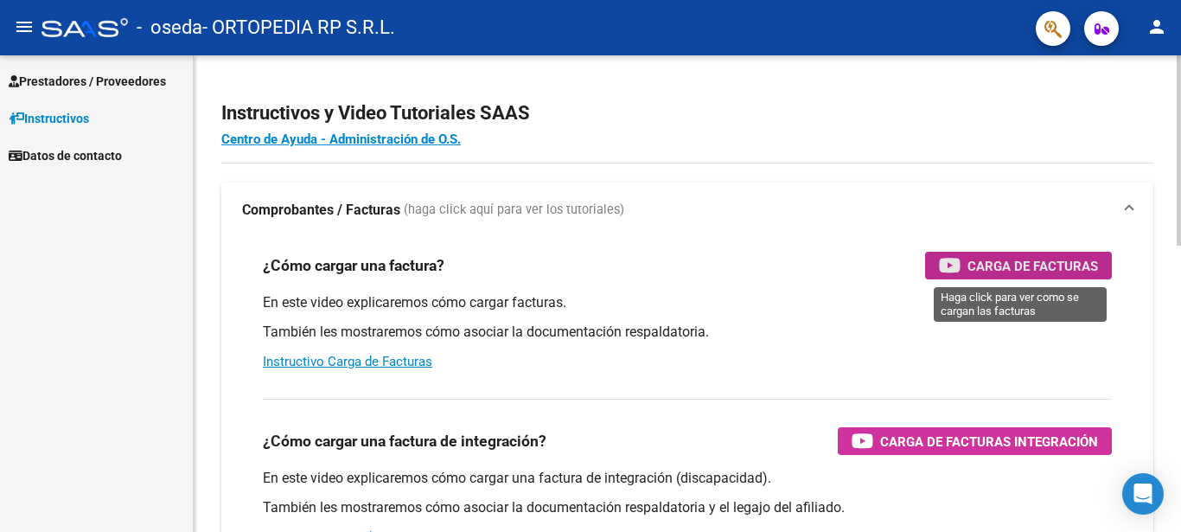
click at [1044, 261] on span "Carga de Facturas" at bounding box center [1032, 266] width 131 height 22
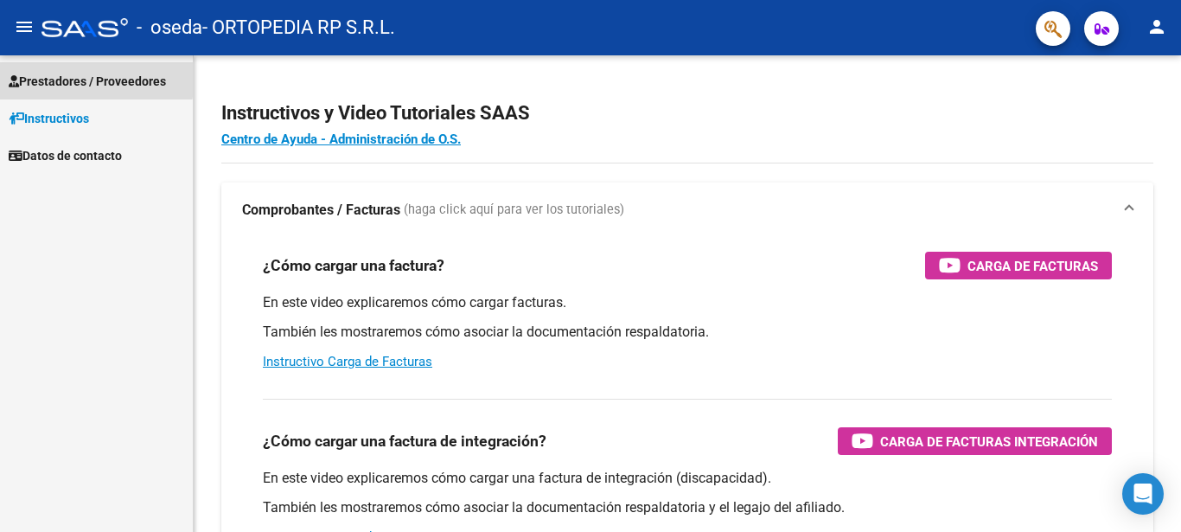
click at [44, 75] on span "Prestadores / Proveedores" at bounding box center [87, 81] width 157 height 19
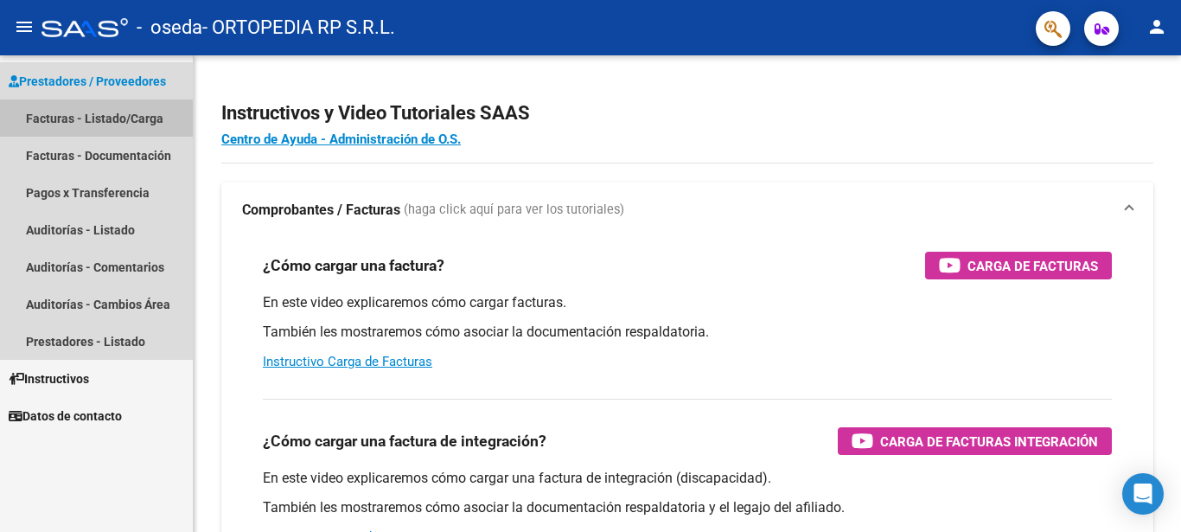
click at [77, 114] on link "Facturas - Listado/Carga" at bounding box center [96, 117] width 193 height 37
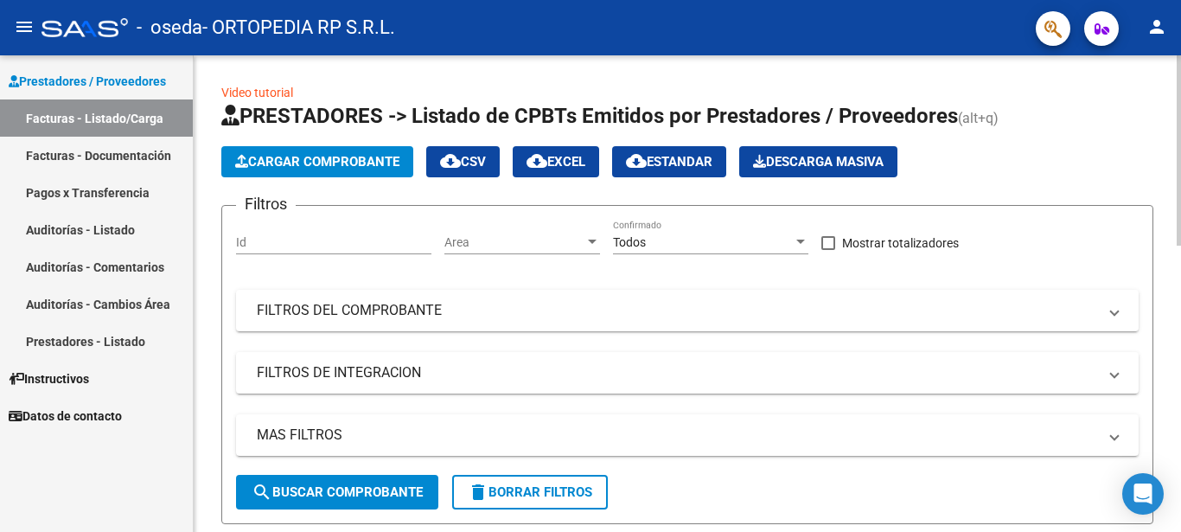
click at [371, 161] on span "Cargar Comprobante" at bounding box center [317, 162] width 164 height 16
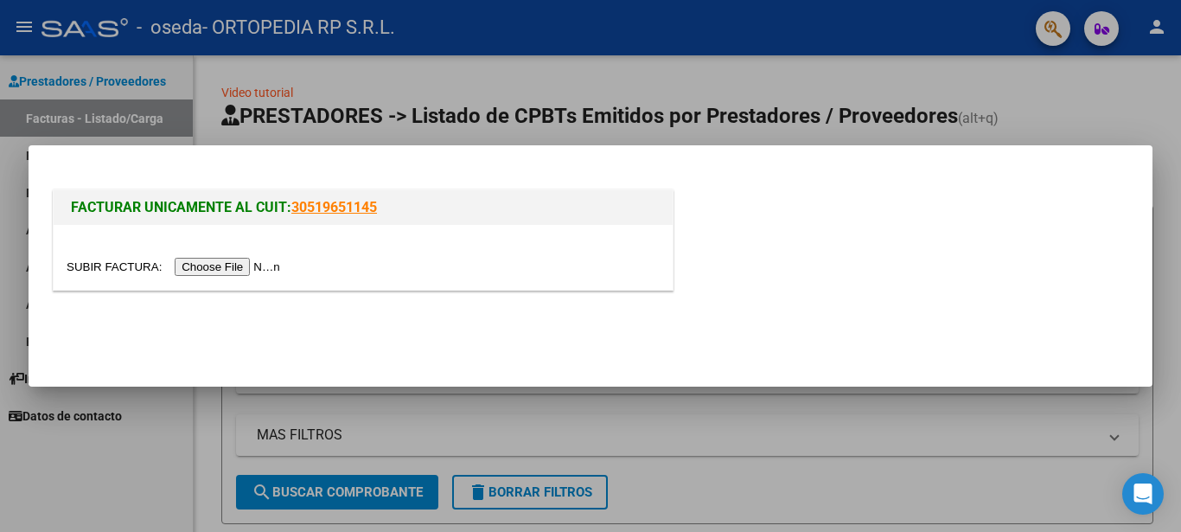
click at [99, 266] on input "file" at bounding box center [176, 267] width 219 height 18
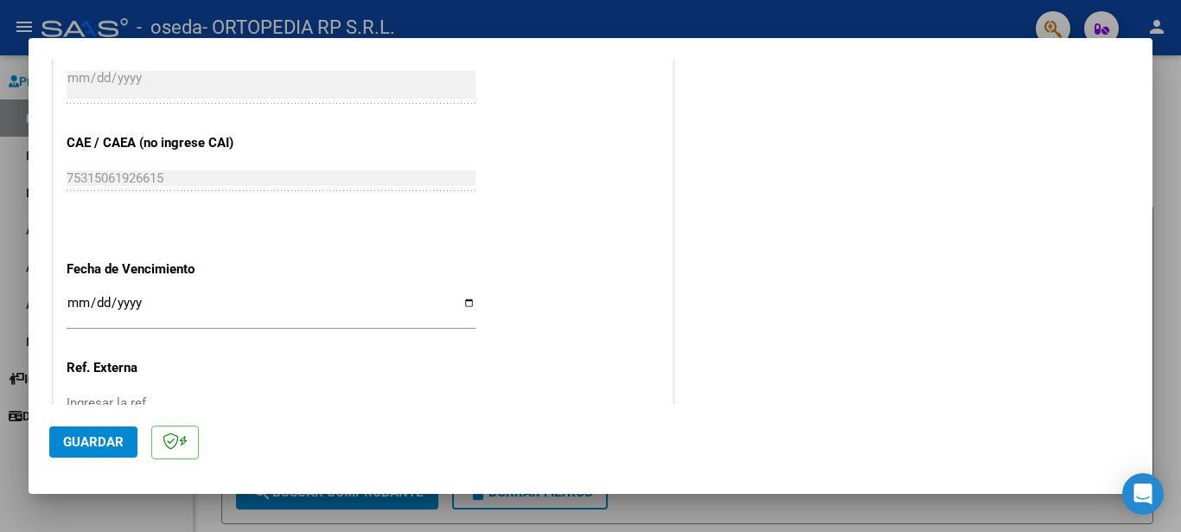
scroll to position [840, 0]
click at [459, 294] on input "Ingresar la fecha" at bounding box center [271, 307] width 409 height 28
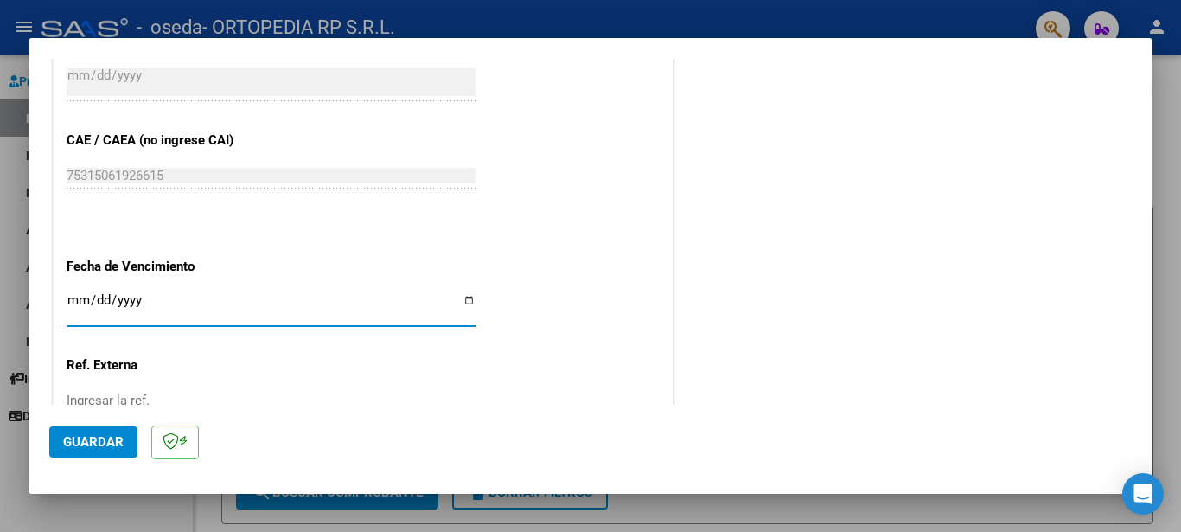
type input "[DATE]"
click at [168, 392] on input "Ingresar la ref." at bounding box center [271, 400] width 409 height 16
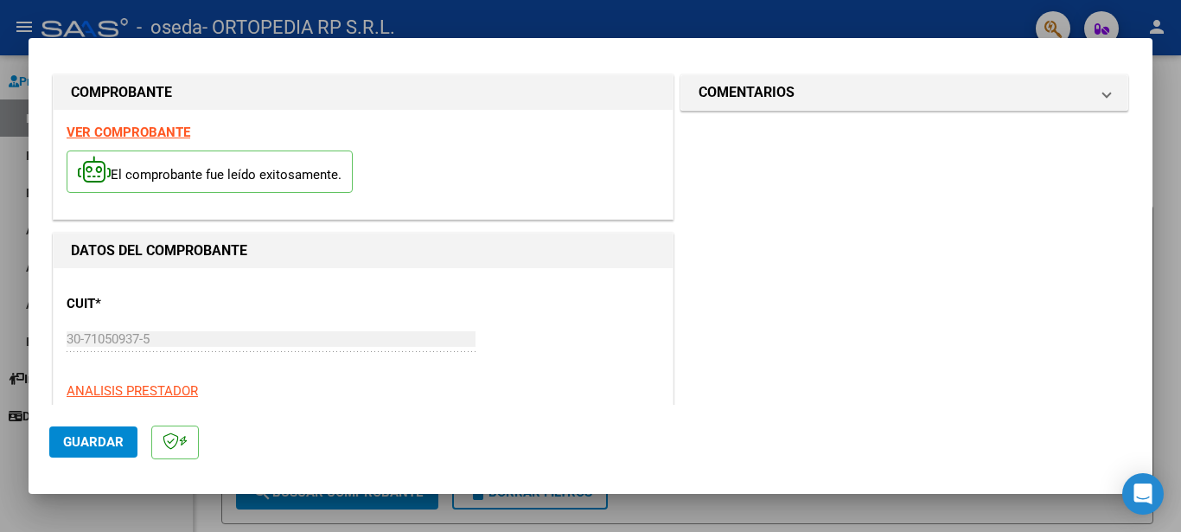
scroll to position [0, 0]
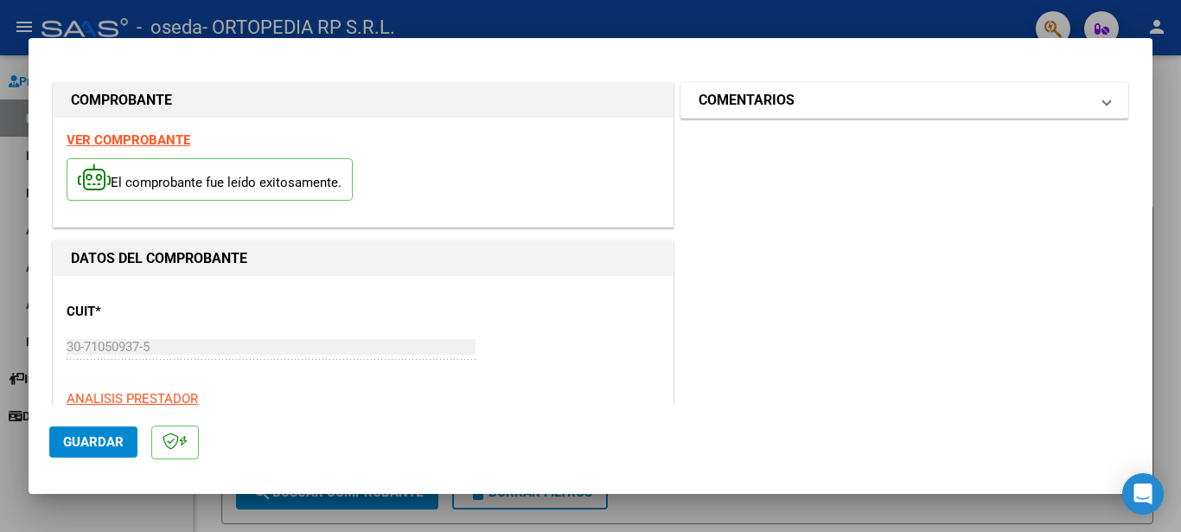
click at [1018, 112] on mat-expansion-panel-header "COMENTARIOS" at bounding box center [904, 100] width 446 height 35
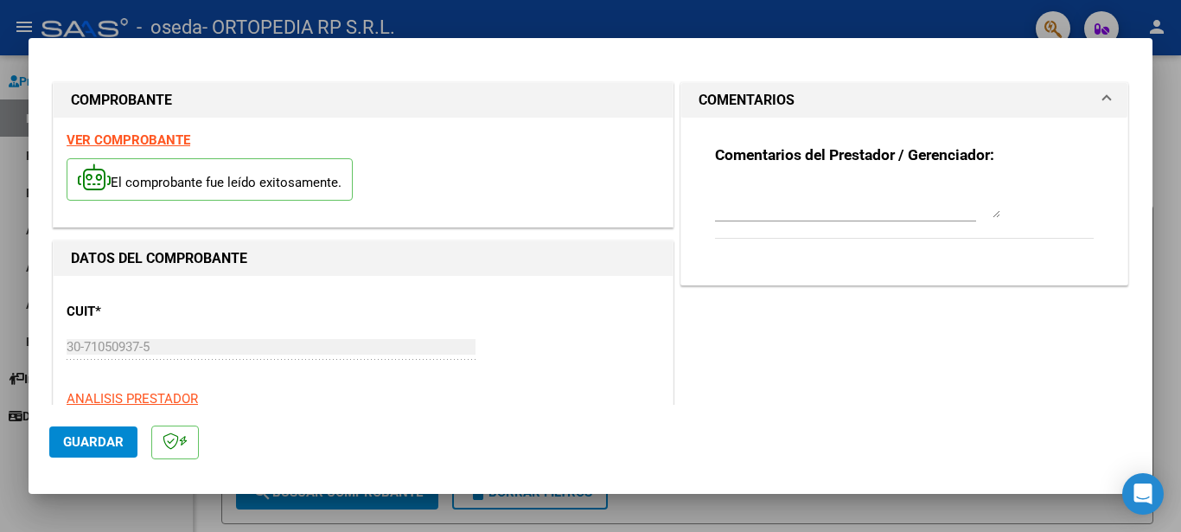
click at [1018, 112] on mat-expansion-panel-header "COMENTARIOS" at bounding box center [904, 100] width 446 height 35
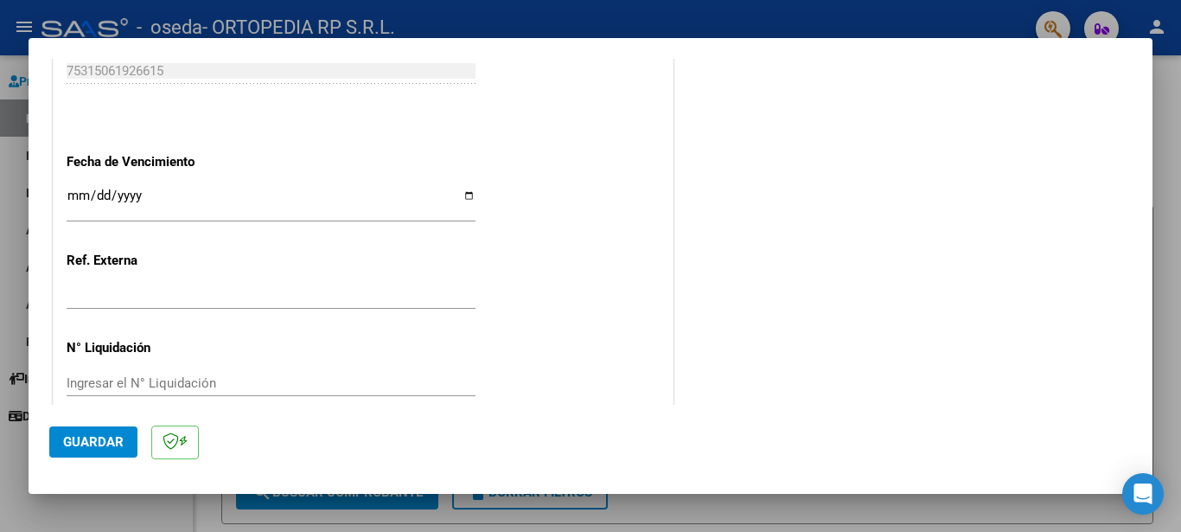
scroll to position [948, 0]
click at [250, 372] on input "Ingresar el N° Liquidación" at bounding box center [271, 380] width 409 height 16
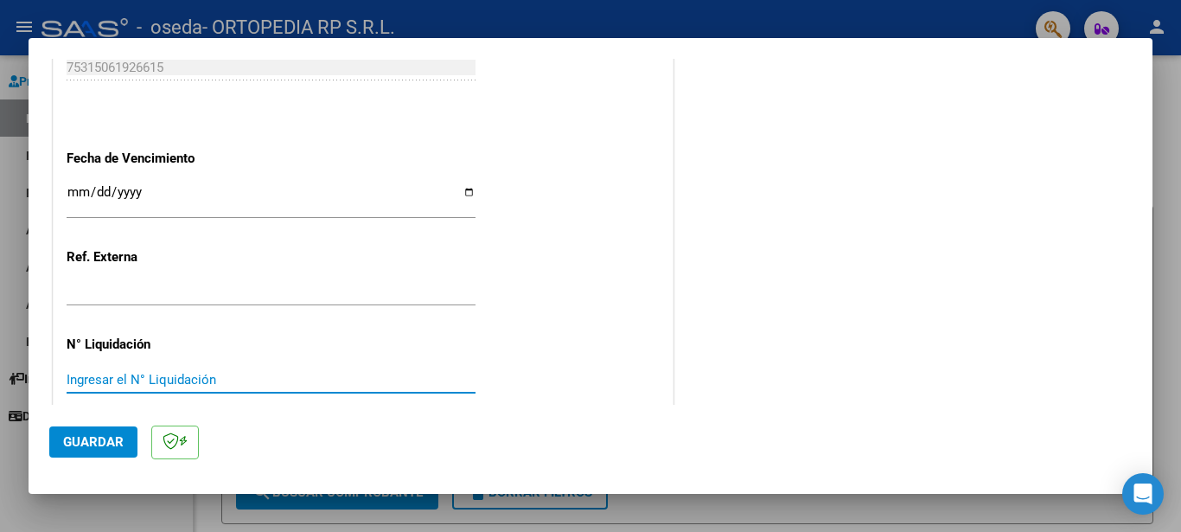
click at [86, 438] on span "Guardar" at bounding box center [93, 442] width 61 height 16
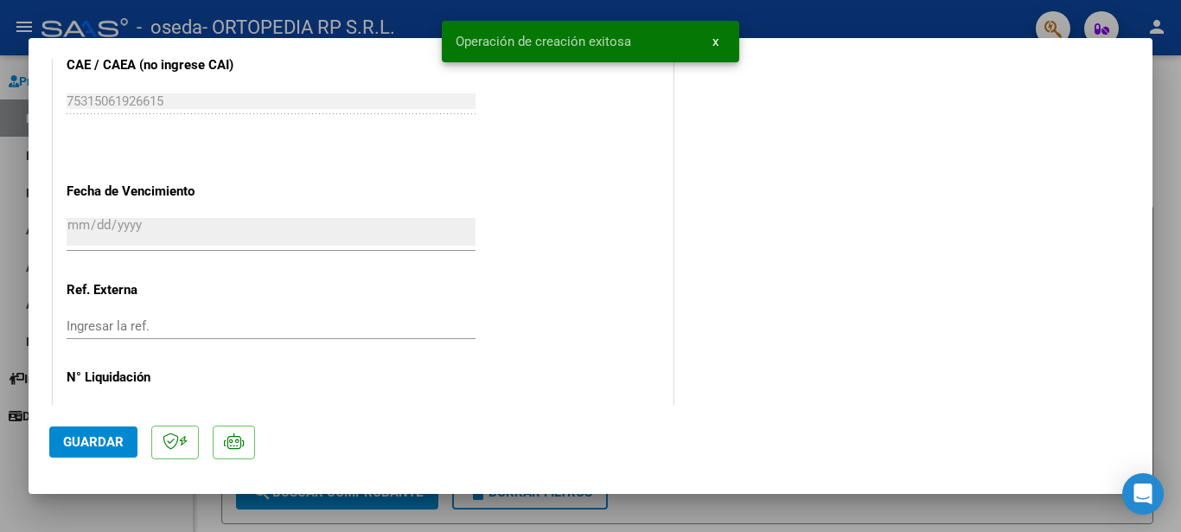
scroll to position [0, 0]
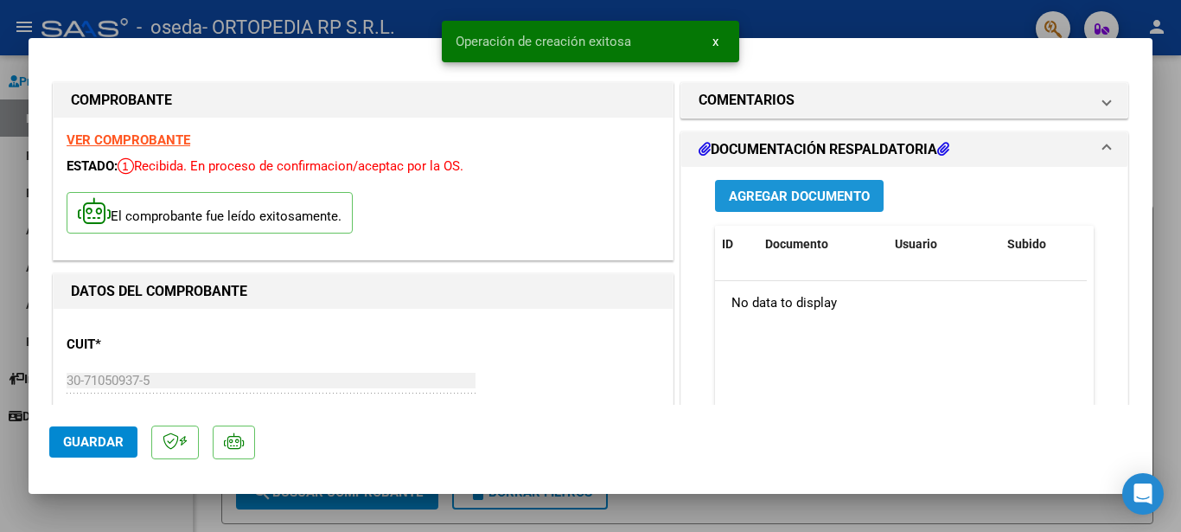
click at [799, 207] on button "Agregar Documento" at bounding box center [799, 196] width 169 height 32
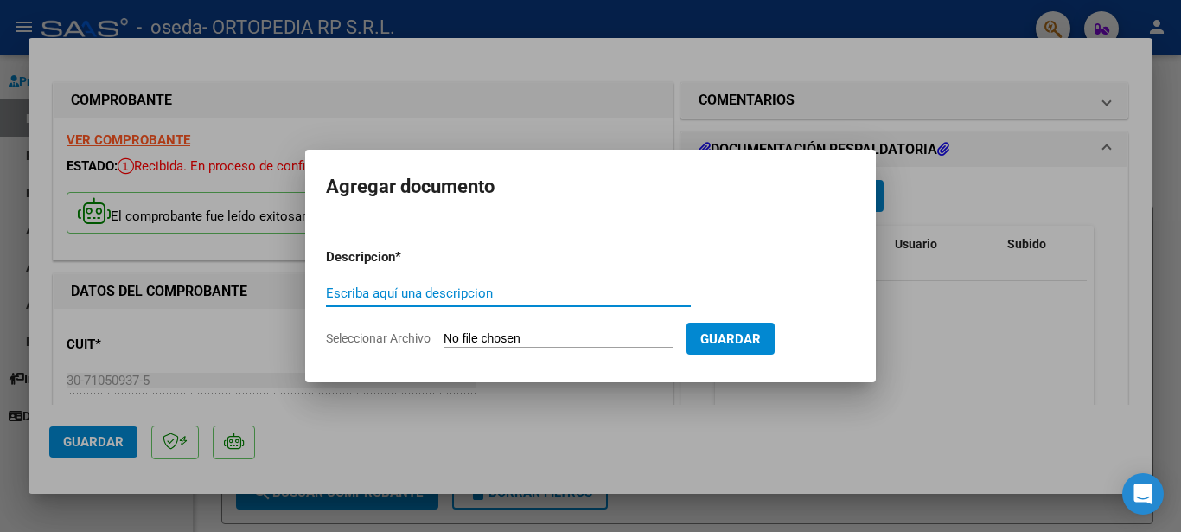
click at [479, 331] on input "Seleccionar Archivo" at bounding box center [557, 339] width 229 height 16
type input "C:\fakepath\20250805071128521.pdf"
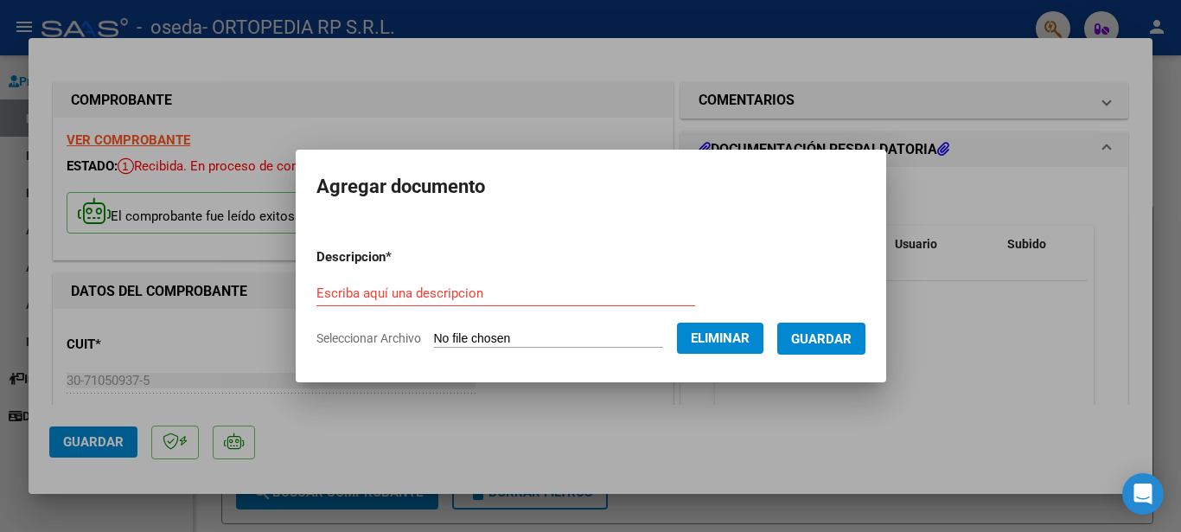
click at [466, 274] on form "Descripcion * Escriba aquí una descripcion Seleccionar Archivo Eliminar Guardar" at bounding box center [590, 297] width 549 height 126
click at [465, 290] on input "Escriba aquí una descripcion" at bounding box center [505, 293] width 379 height 16
type input "AFILIADO [PERSON_NAME] FACT B0000600011409"
click at [799, 333] on span "Guardar" at bounding box center [821, 339] width 61 height 16
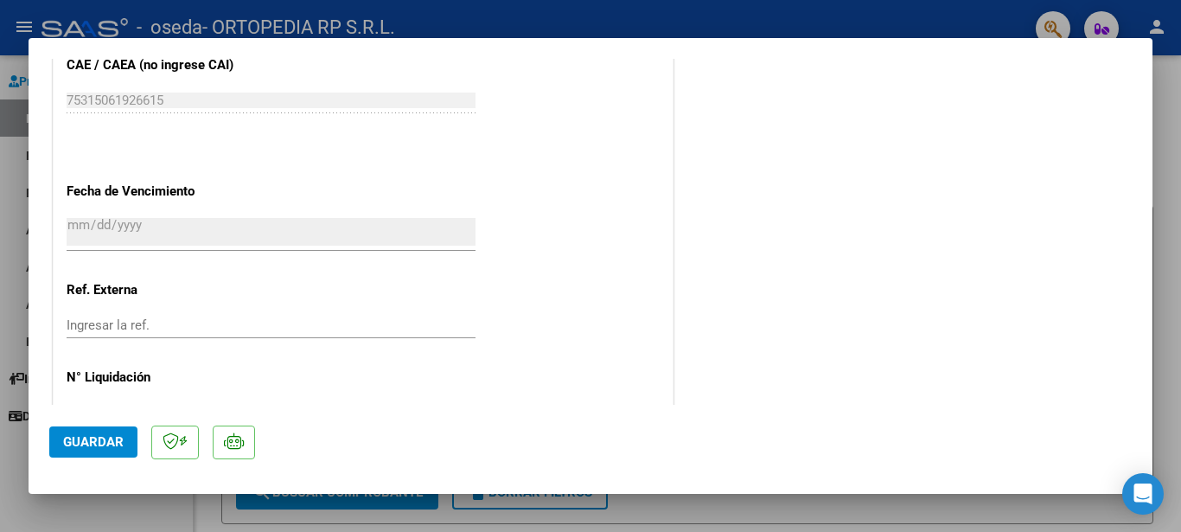
scroll to position [1014, 0]
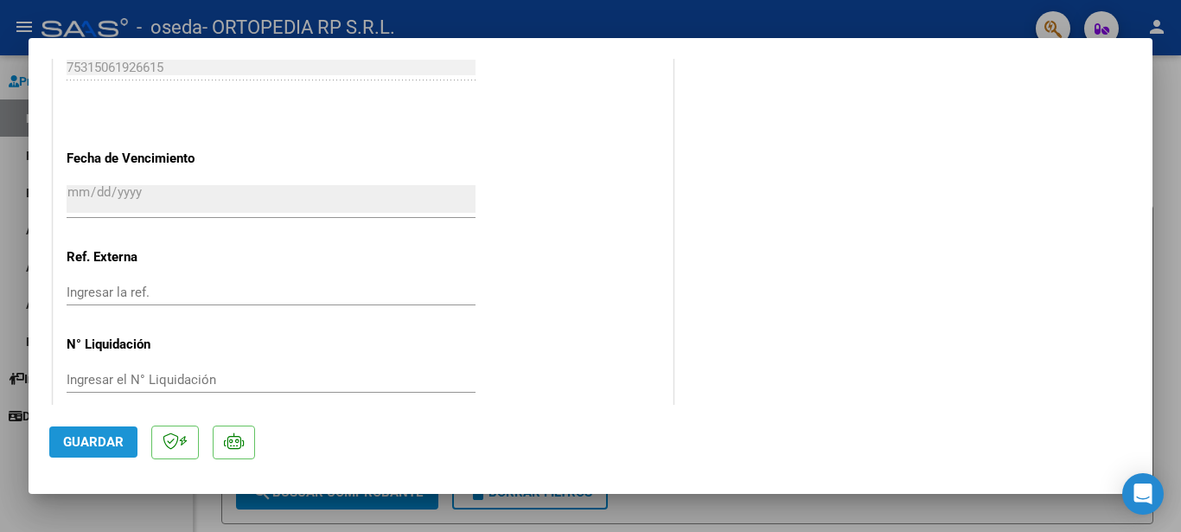
click at [100, 446] on span "Guardar" at bounding box center [93, 442] width 61 height 16
click at [22, 505] on div at bounding box center [590, 266] width 1181 height 532
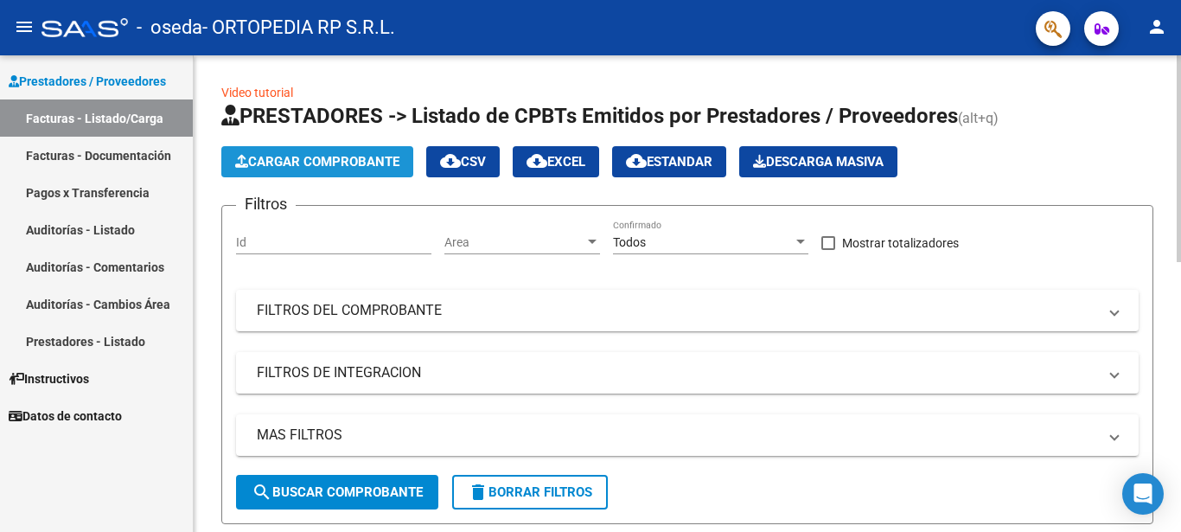
click at [349, 159] on span "Cargar Comprobante" at bounding box center [317, 162] width 164 height 16
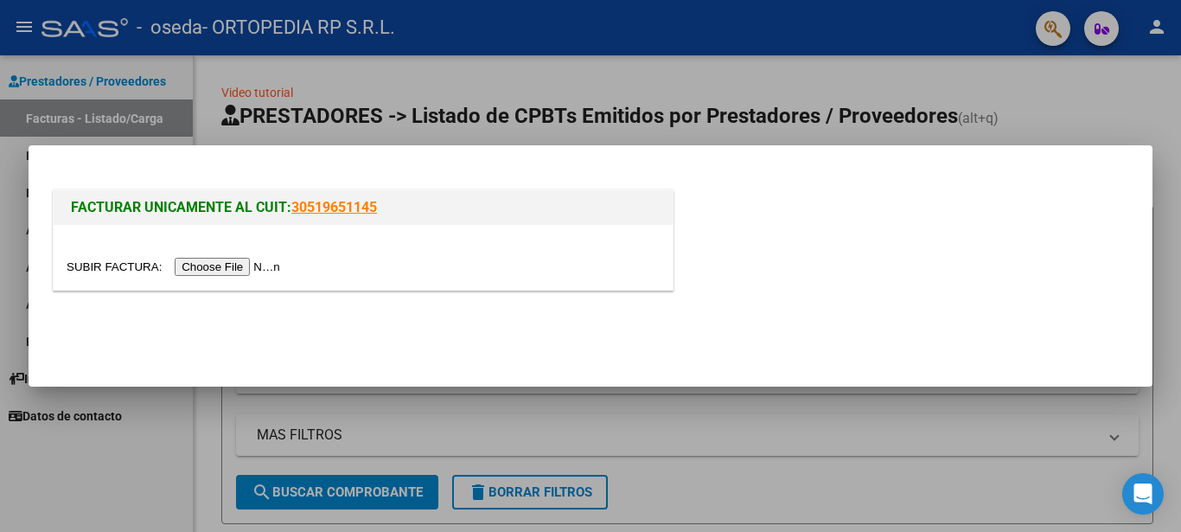
click at [81, 259] on input "file" at bounding box center [176, 267] width 219 height 18
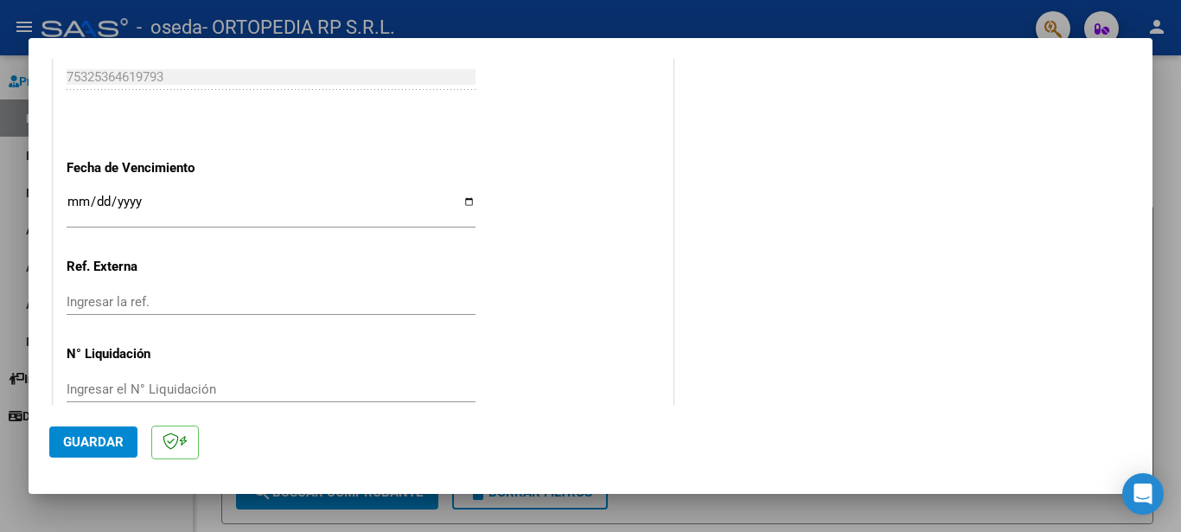
scroll to position [943, 0]
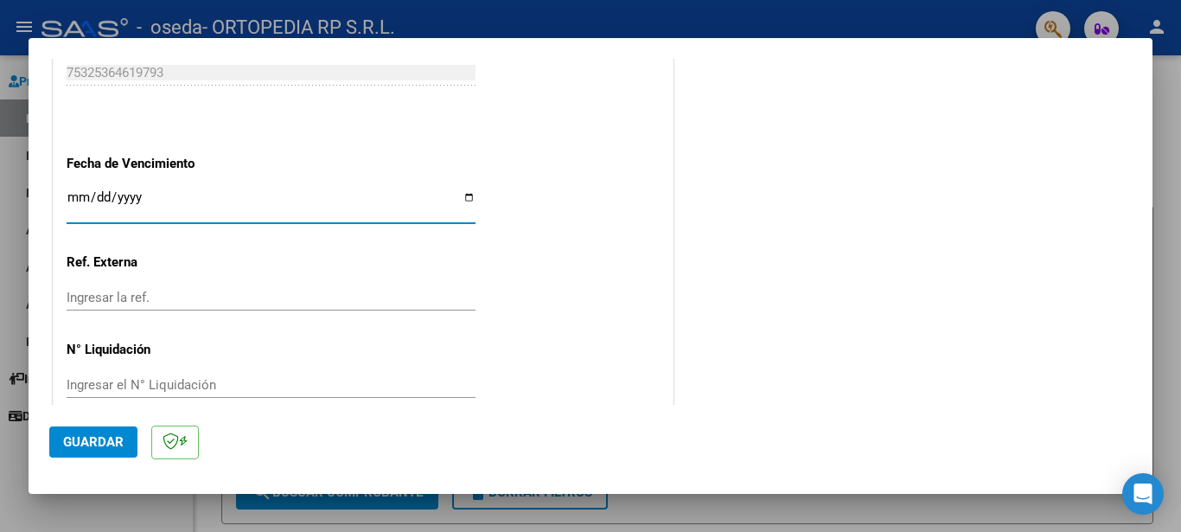
click at [456, 190] on input "Ingresar la fecha" at bounding box center [271, 204] width 409 height 28
type input "[DATE]"
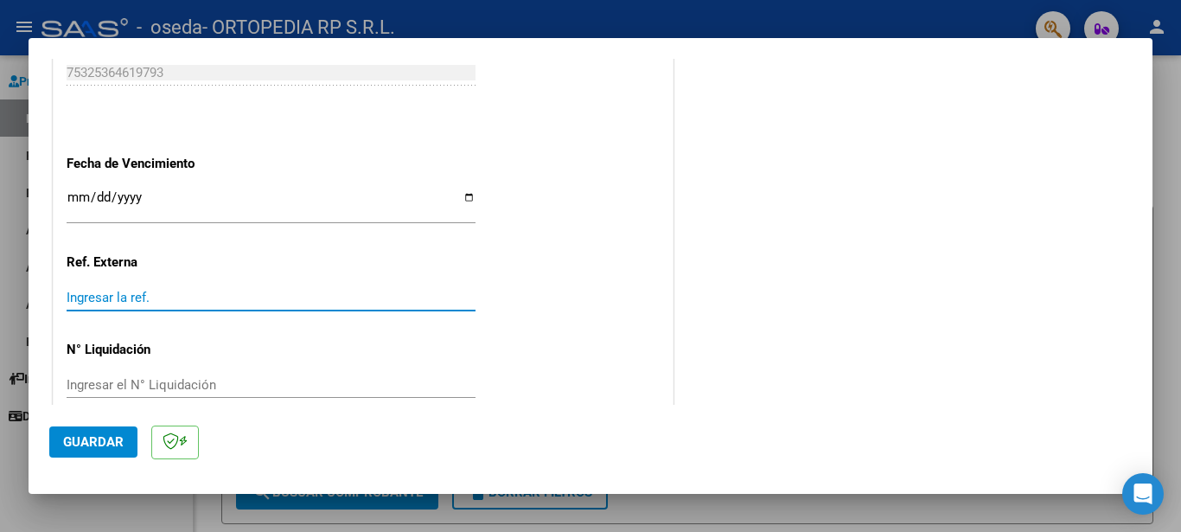
click at [156, 290] on input "Ingresar la ref." at bounding box center [271, 298] width 409 height 16
click at [89, 422] on mat-dialog-actions "Guardar" at bounding box center [590, 439] width 1082 height 68
click at [124, 436] on button "Guardar" at bounding box center [93, 441] width 88 height 31
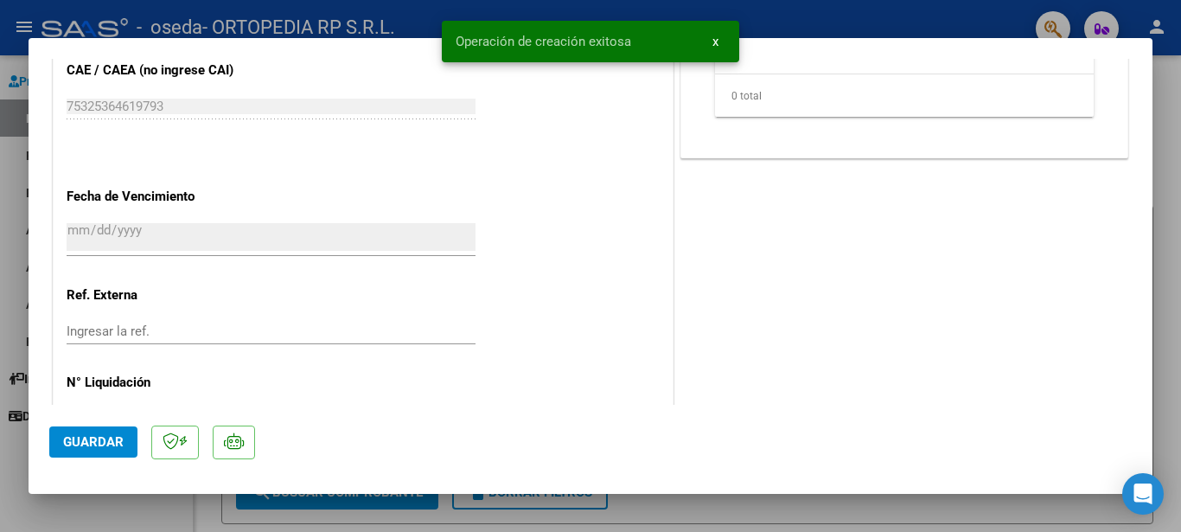
scroll to position [0, 0]
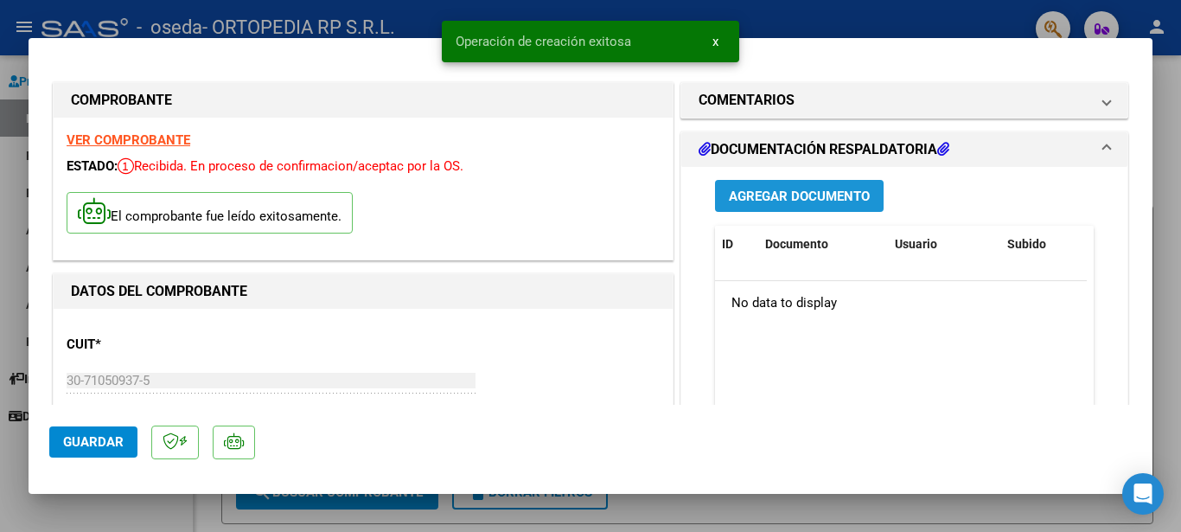
click at [838, 192] on span "Agregar Documento" at bounding box center [799, 196] width 141 height 16
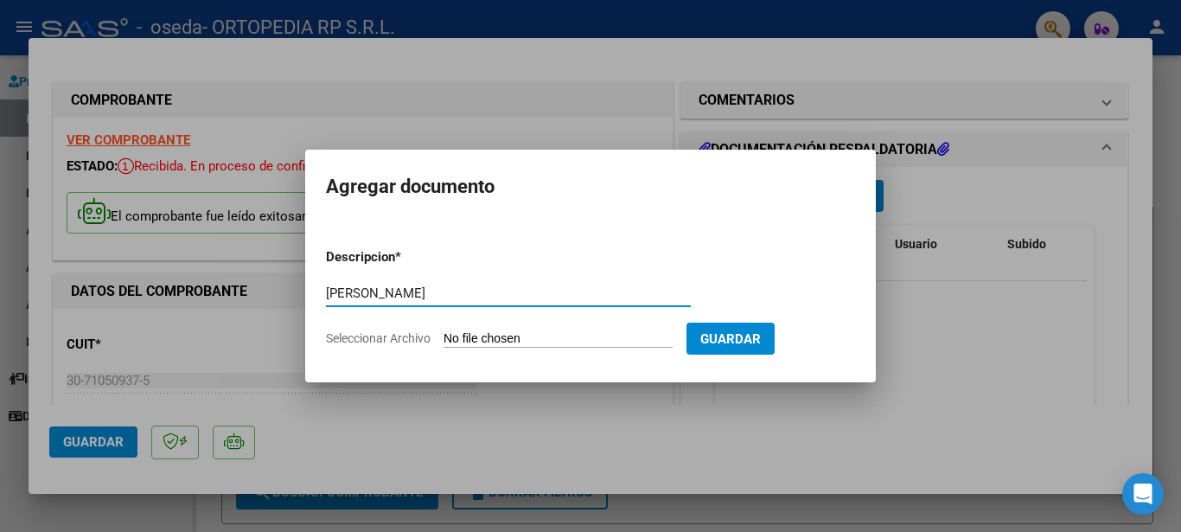
type input "[PERSON_NAME]"
click at [495, 339] on input "Seleccionar Archivo" at bounding box center [557, 339] width 229 height 16
type input "C:\fakepath\20250807085704229.pdf"
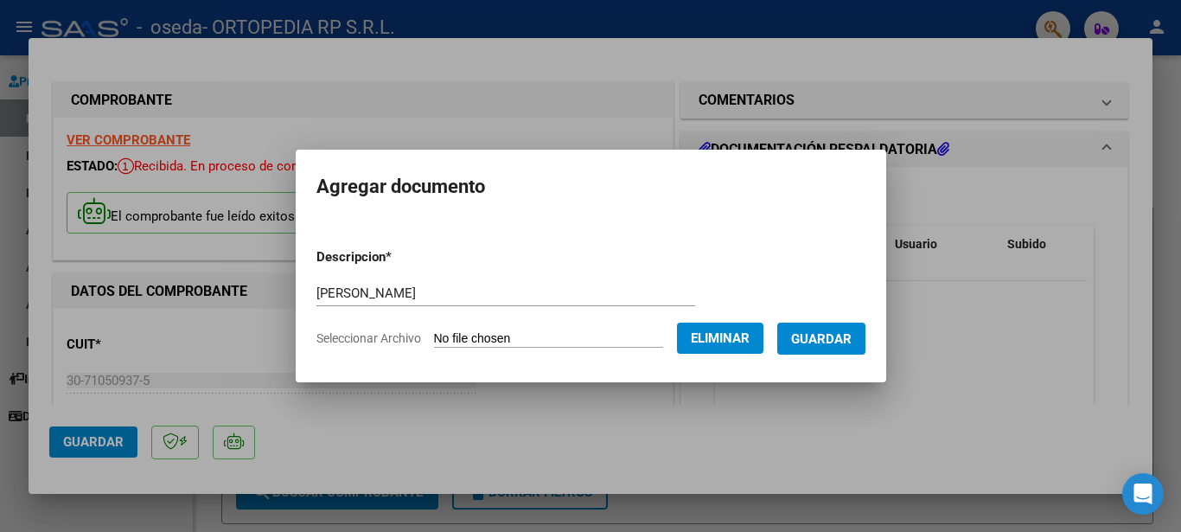
click at [843, 331] on span "Guardar" at bounding box center [821, 339] width 61 height 16
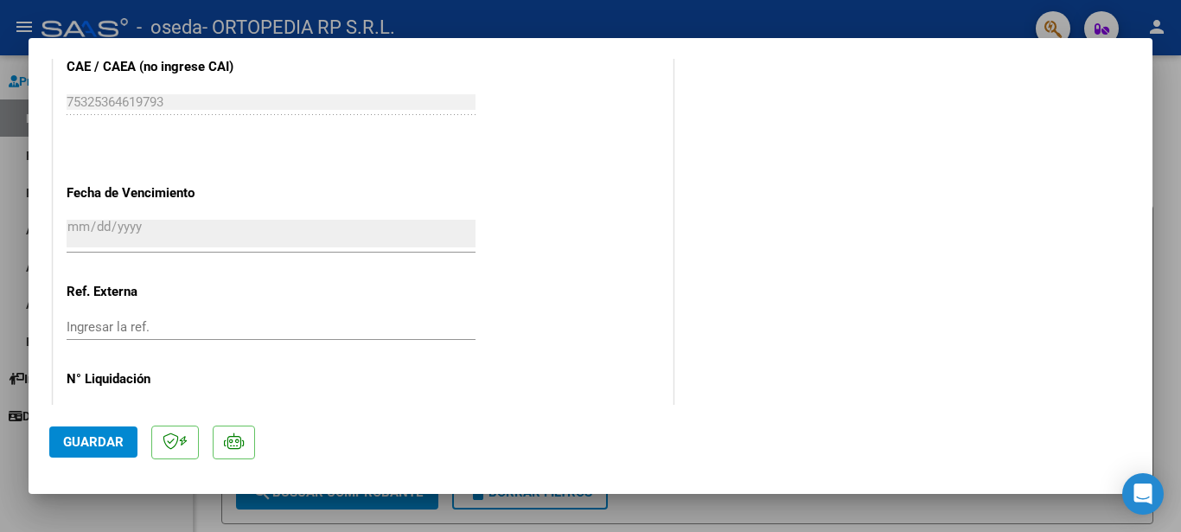
scroll to position [1014, 0]
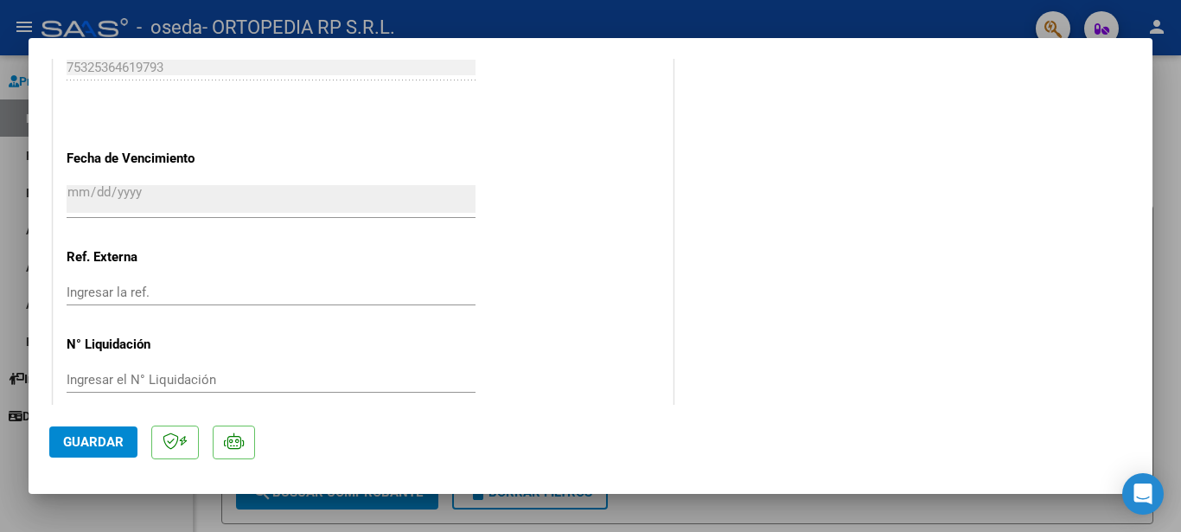
click at [104, 449] on span "Guardar" at bounding box center [93, 442] width 61 height 16
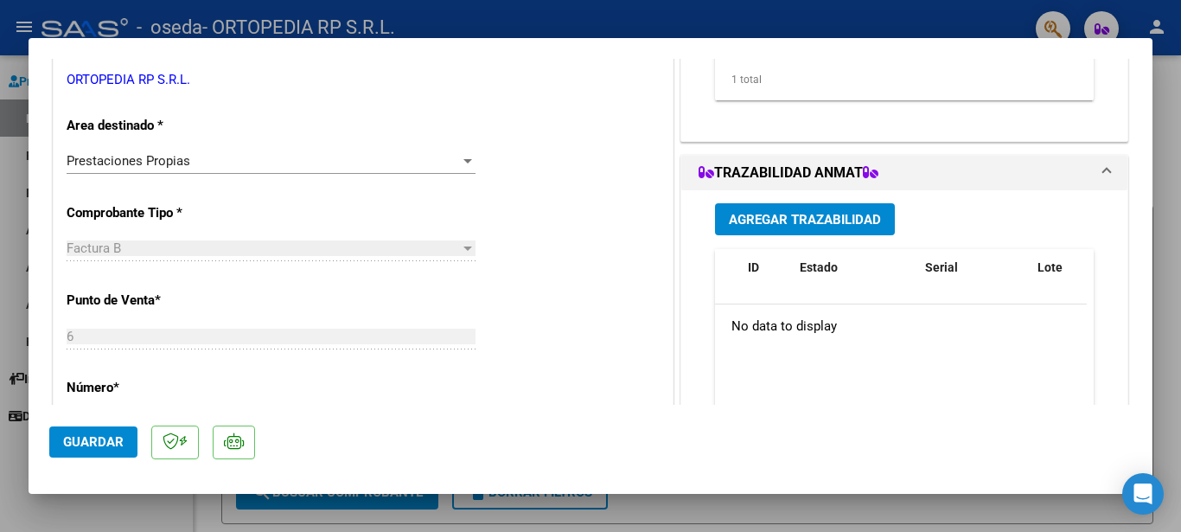
scroll to position [71, 0]
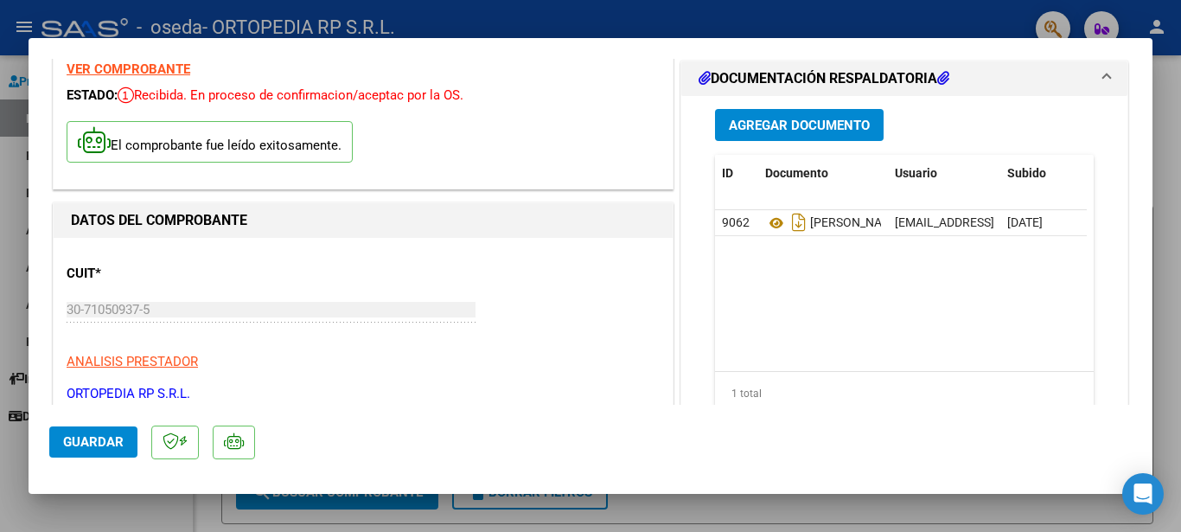
click at [77, 451] on button "Guardar" at bounding box center [93, 441] width 88 height 31
click at [1164, 372] on div at bounding box center [590, 266] width 1181 height 532
